Goal: Check status: Check status

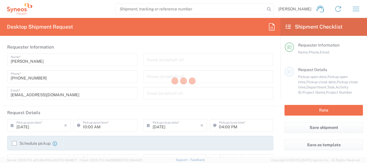
type input "8350"
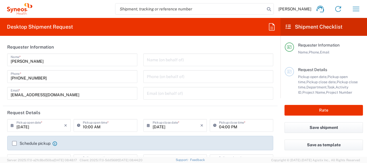
type input "[GEOGRAPHIC_DATA]"
type input "Syneos Health Ukraine, LLC"
click at [354, 9] on icon "button" at bounding box center [355, 8] width 9 height 9
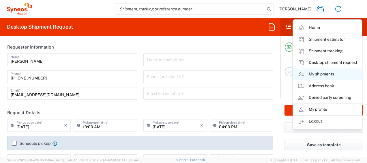
click at [325, 74] on link "My shipments" at bounding box center [327, 74] width 69 height 12
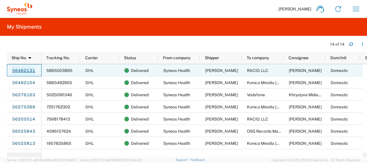
click at [22, 71] on link "56482131" at bounding box center [24, 70] width 24 height 9
